Goal: Obtain resource: Obtain resource

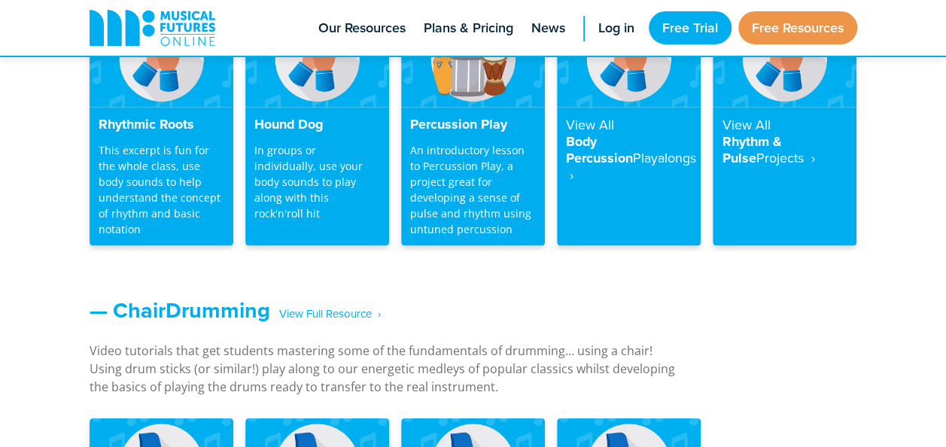
scroll to position [1460, 0]
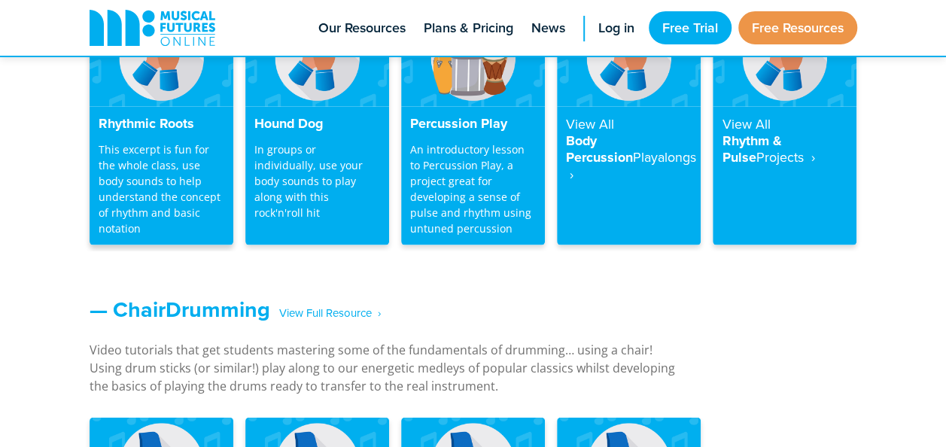
click at [139, 148] on p "This excerpt is fun for the whole class, use body sounds to help understand the…" at bounding box center [162, 189] width 126 height 95
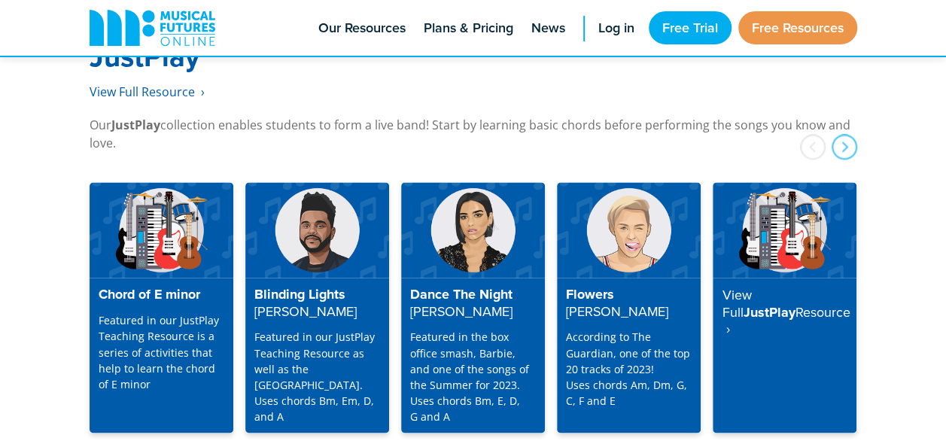
scroll to position [3903, 0]
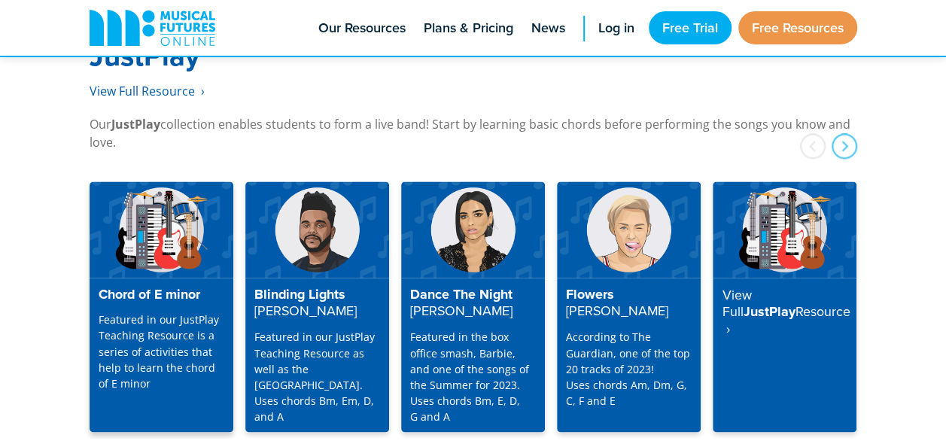
click at [140, 287] on h4 "Chord of E minor" at bounding box center [162, 295] width 126 height 17
